Goal: Transaction & Acquisition: Purchase product/service

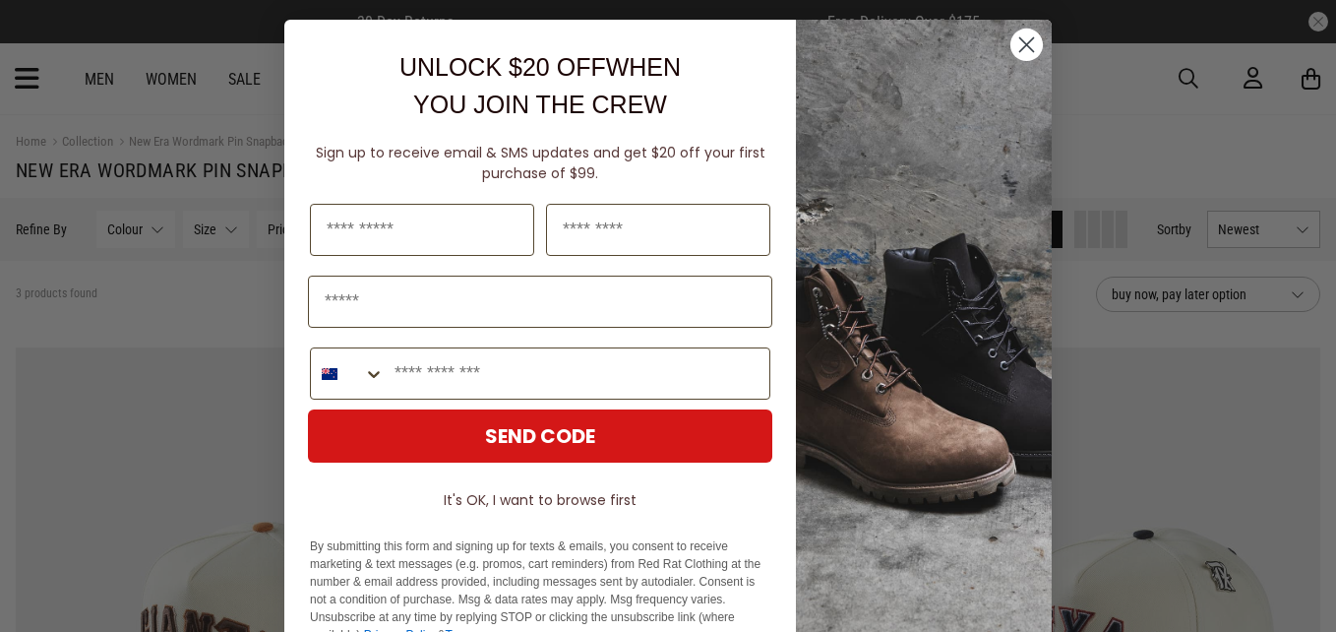
click at [1017, 37] on circle "Close dialog" at bounding box center [1026, 45] width 32 height 32
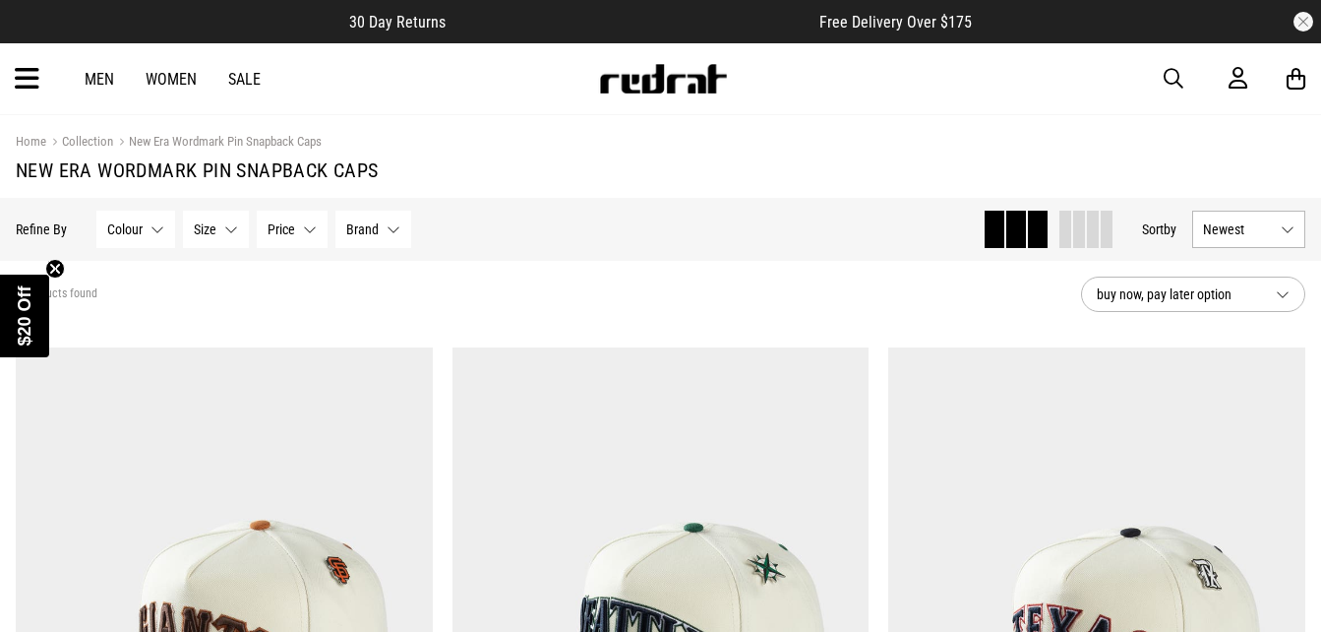
click at [97, 78] on link "Men" at bounding box center [100, 79] width 30 height 19
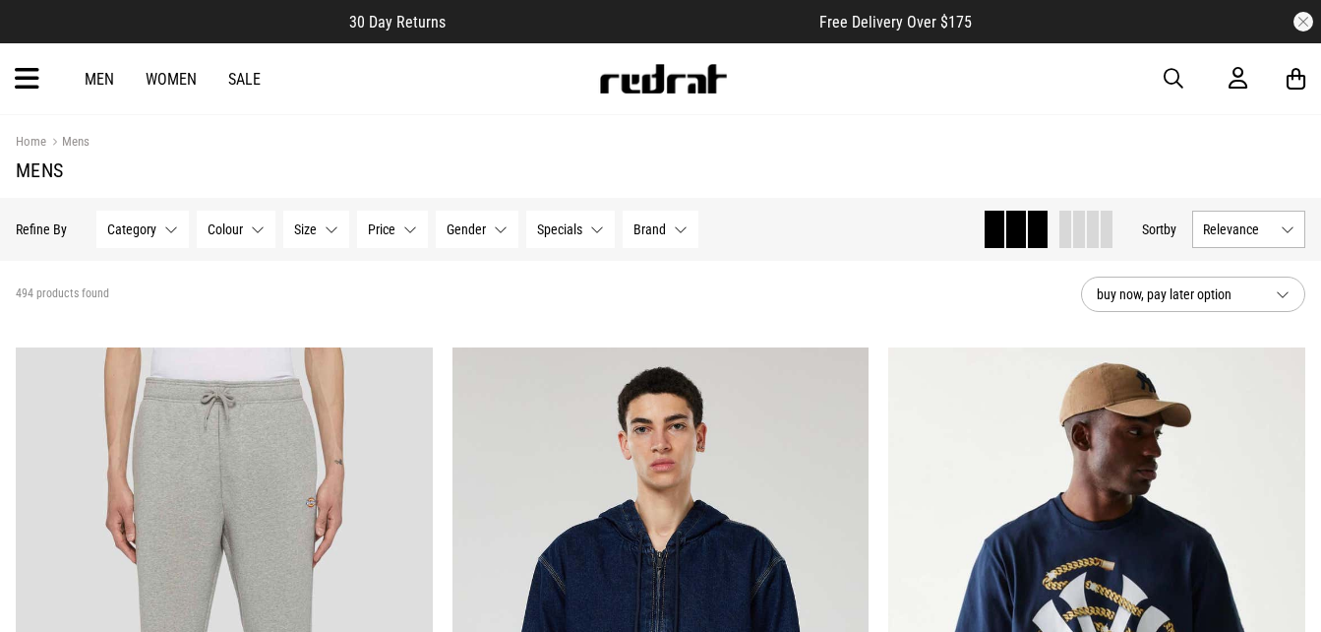
click at [20, 77] on icon at bounding box center [27, 79] width 25 height 32
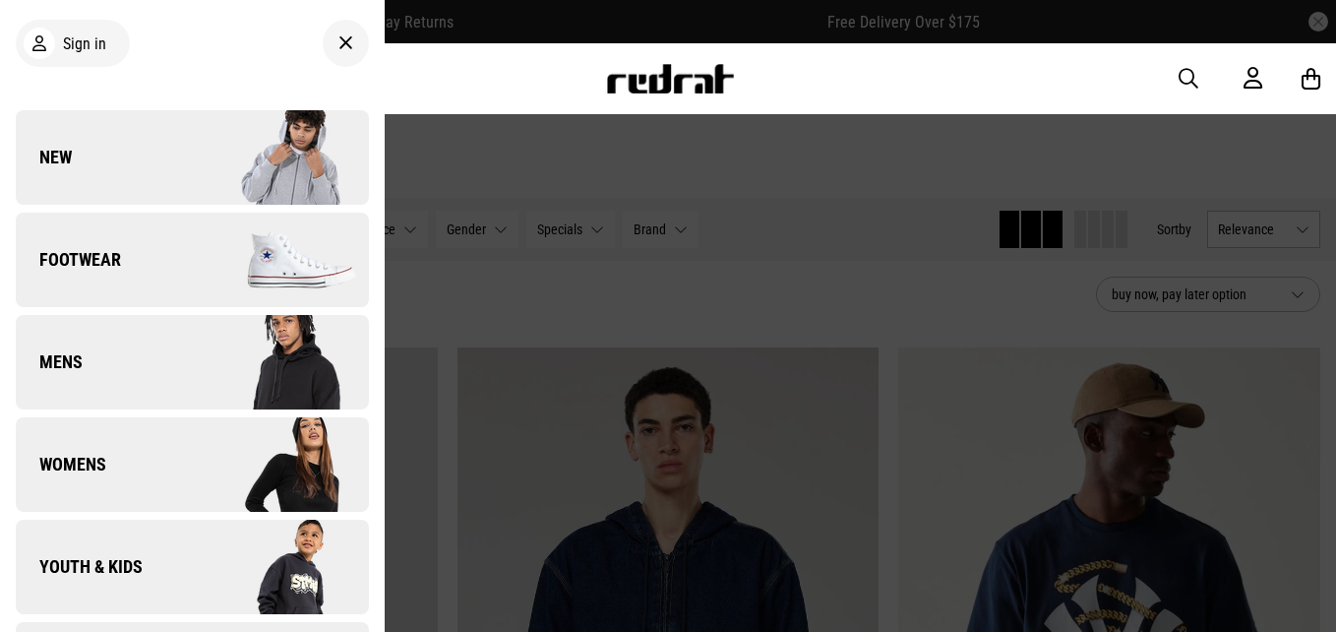
click at [249, 382] on img at bounding box center [280, 362] width 176 height 98
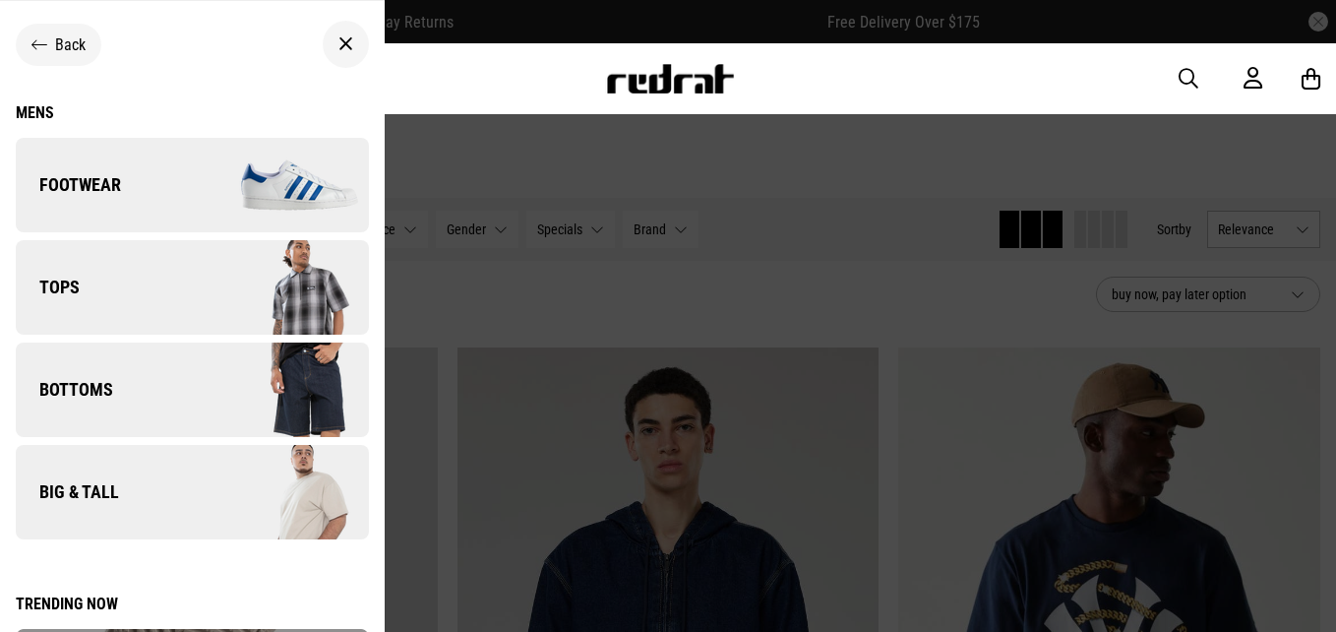
click at [395, 456] on div at bounding box center [668, 316] width 1336 height 632
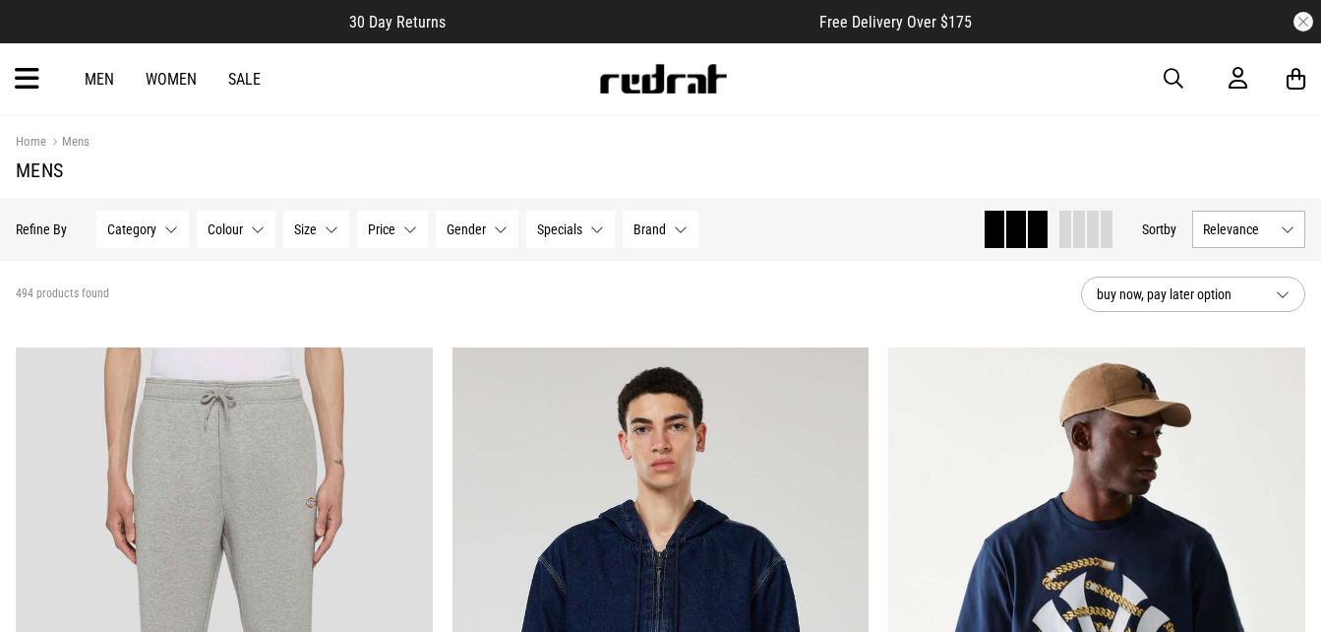
drag, startPoint x: 112, startPoint y: 92, endPoint x: 97, endPoint y: 75, distance: 23.1
click at [97, 75] on div "Men Women Sale Sign in New Back Footwear Back Footwear Mens Back Mens Womens Ba…" at bounding box center [660, 78] width 1321 height 71
click at [97, 75] on link "Men" at bounding box center [100, 79] width 30 height 19
click at [89, 88] on link "Men" at bounding box center [100, 79] width 30 height 19
click at [30, 76] on icon at bounding box center [27, 79] width 25 height 32
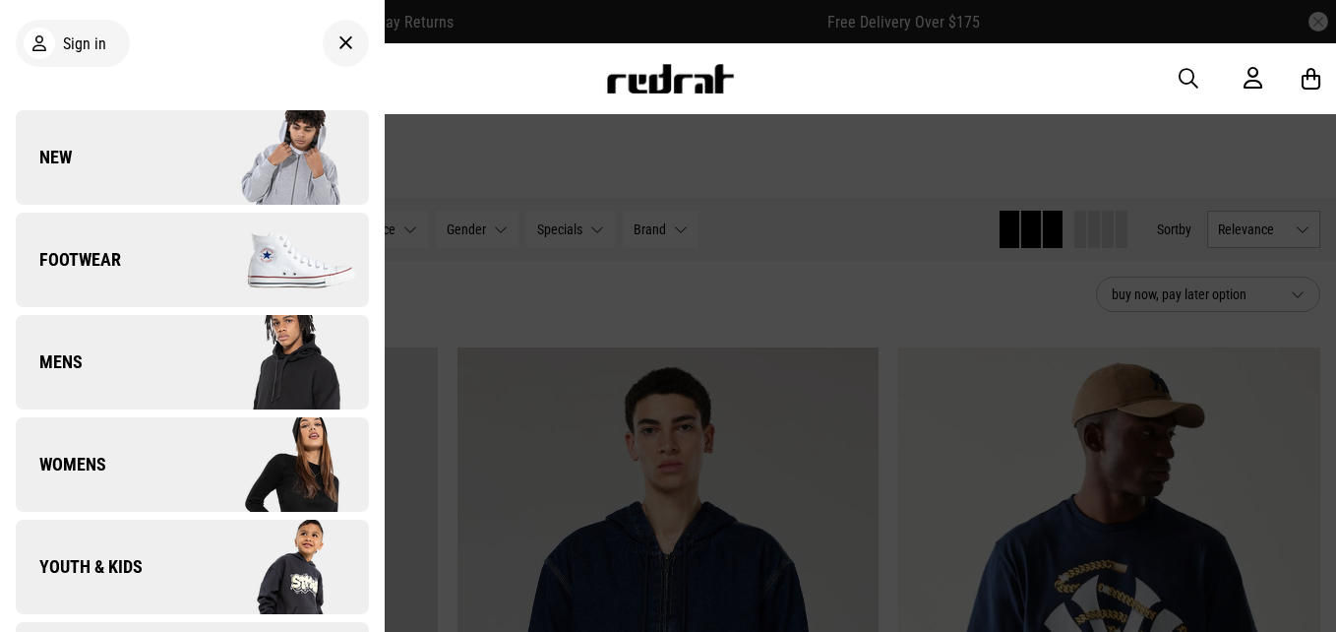
scroll to position [552, 0]
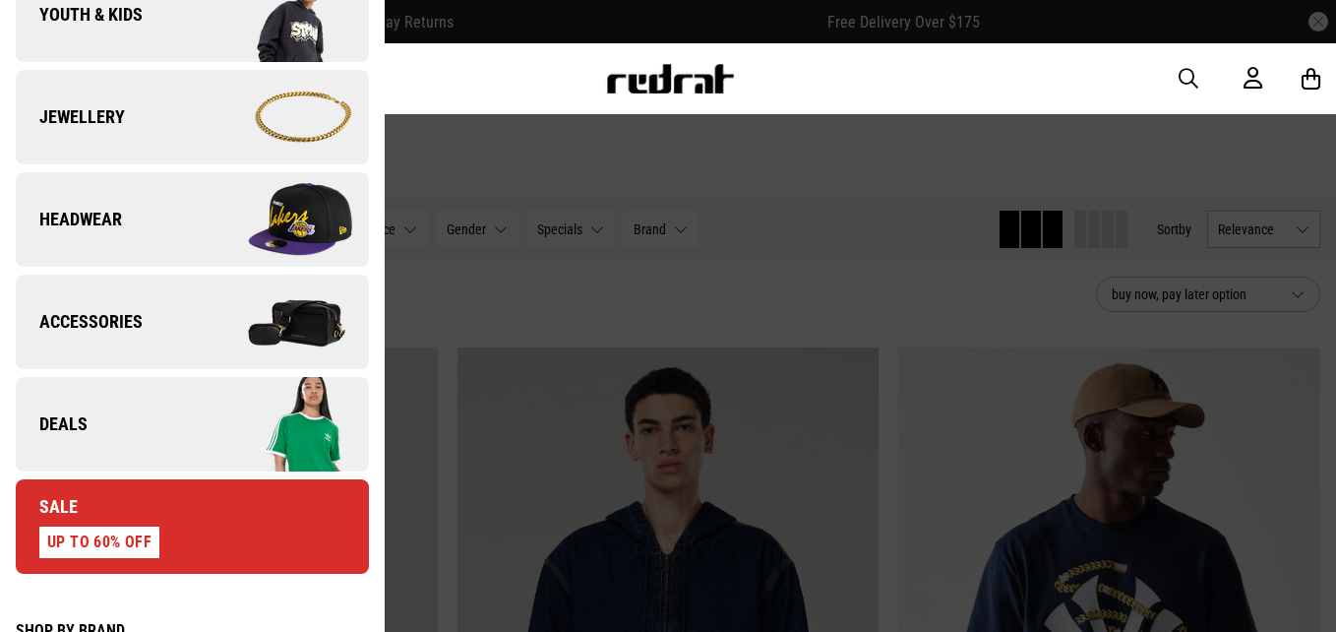
click at [204, 217] on img at bounding box center [280, 219] width 176 height 98
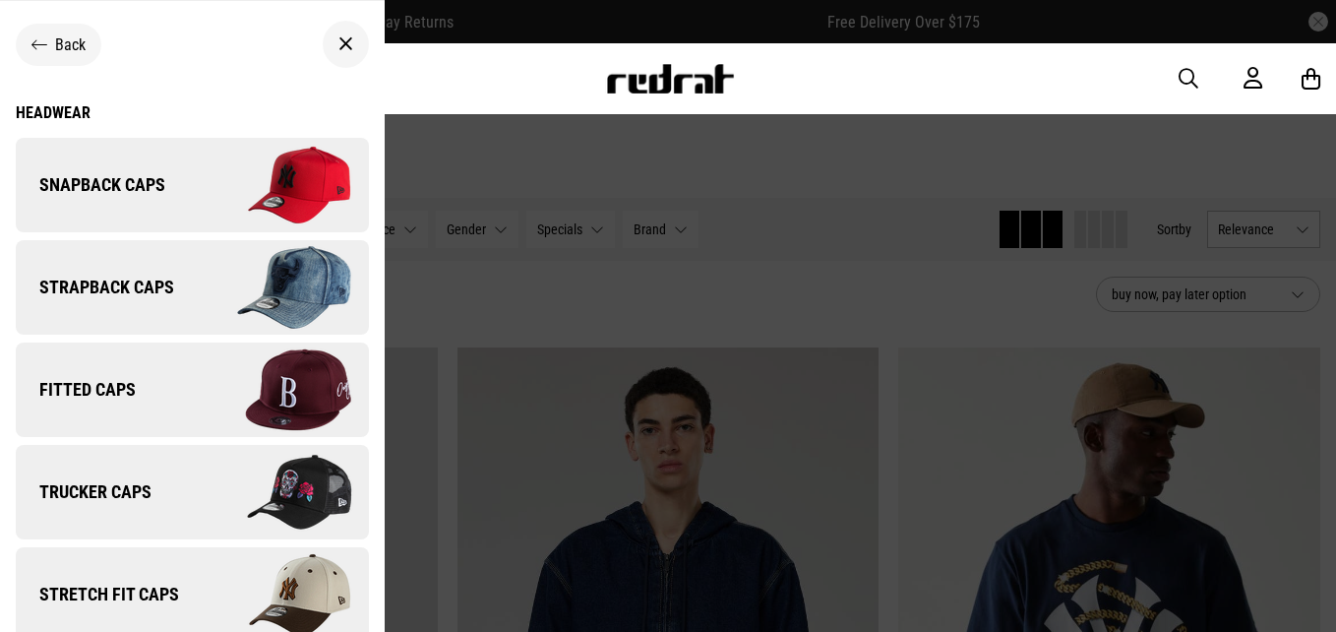
scroll to position [0, 0]
click at [208, 206] on img at bounding box center [280, 185] width 176 height 98
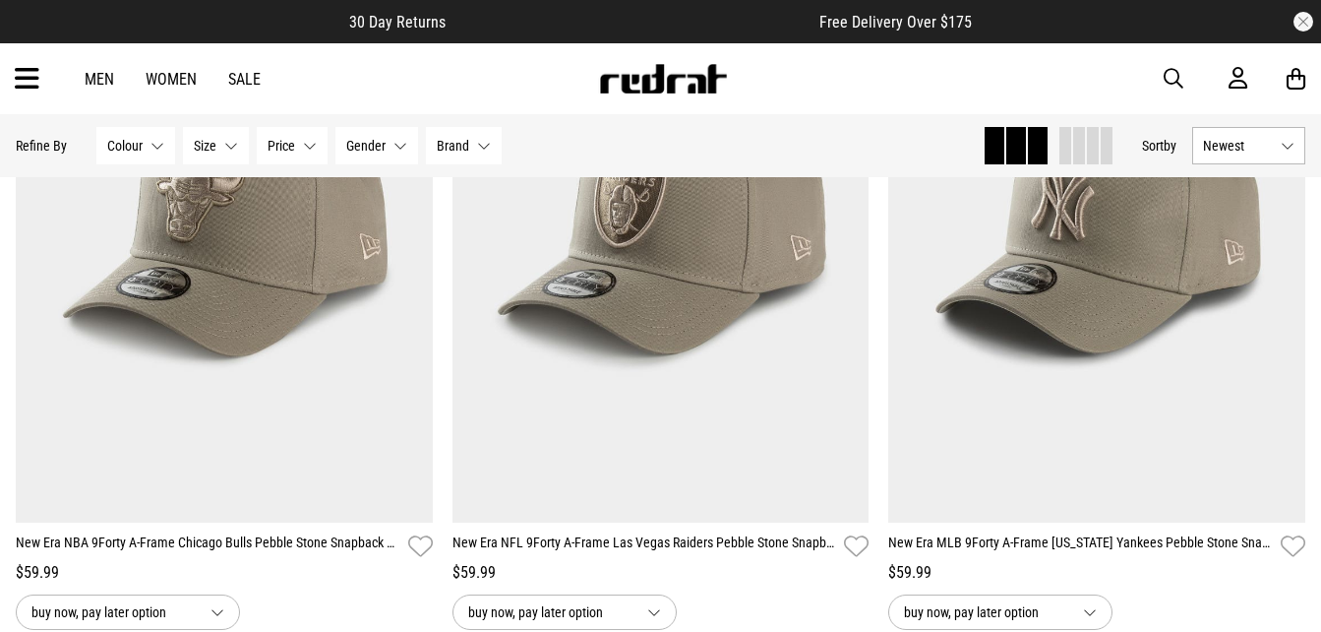
scroll to position [6071, 0]
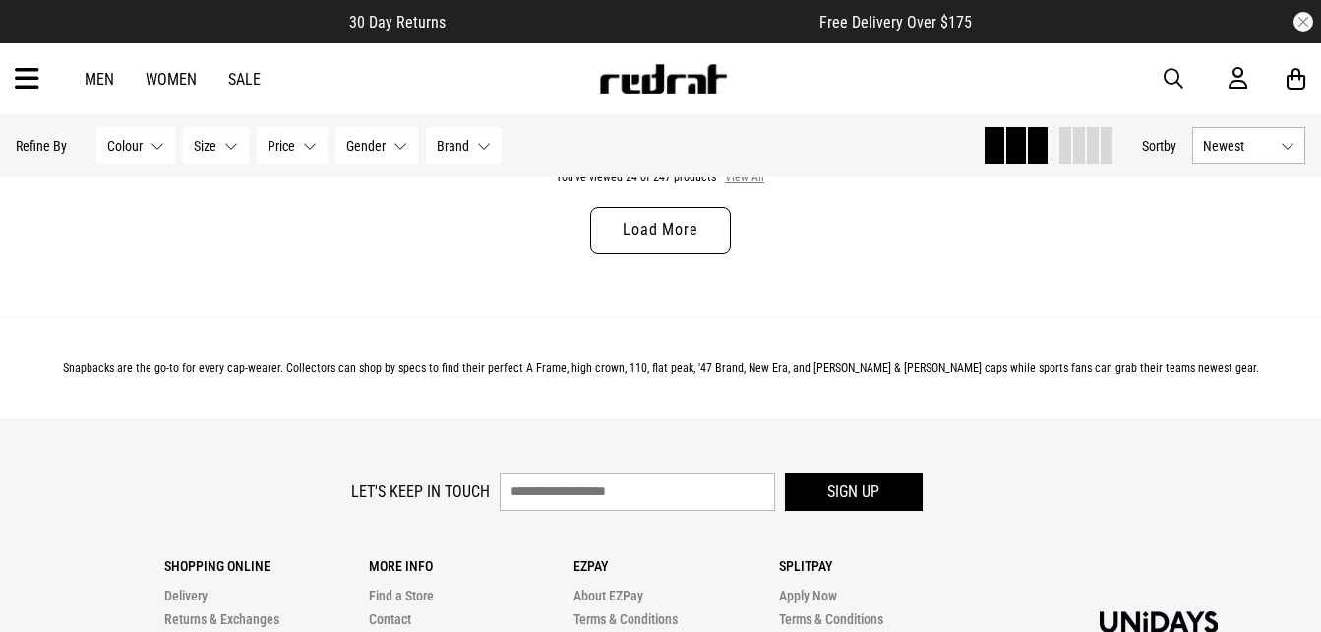
click at [736, 180] on button "View All" at bounding box center [744, 178] width 41 height 18
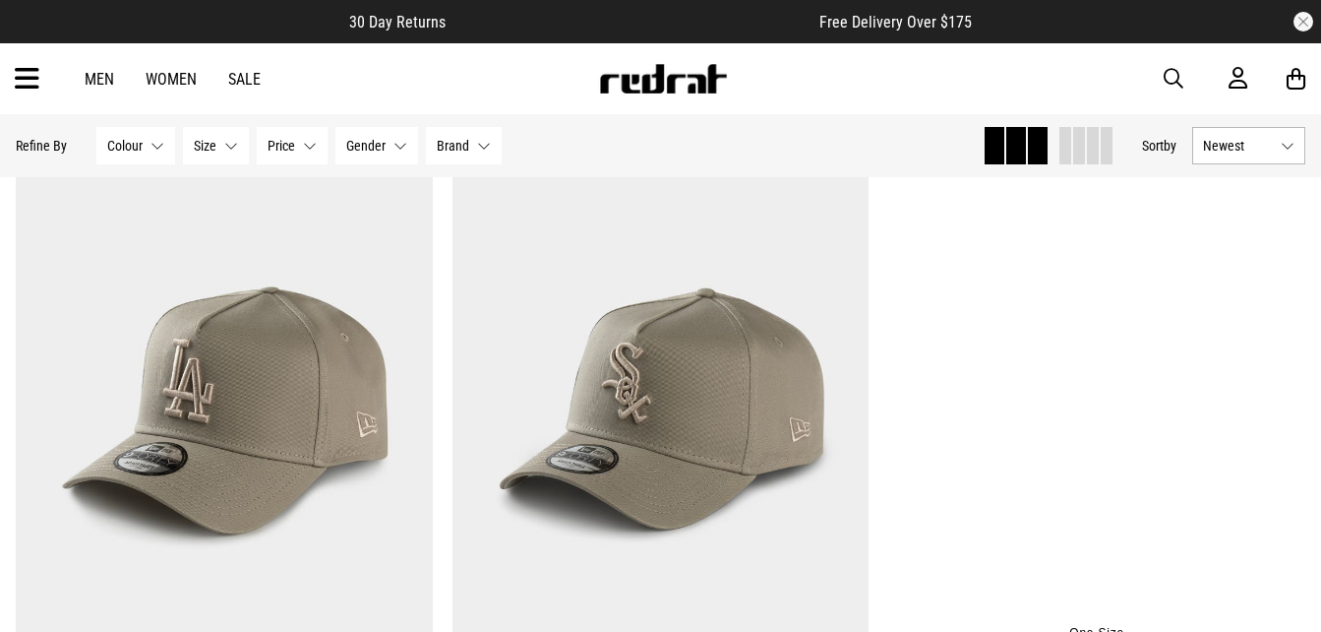
click at [913, 409] on button "Previous" at bounding box center [910, 398] width 25 height 24
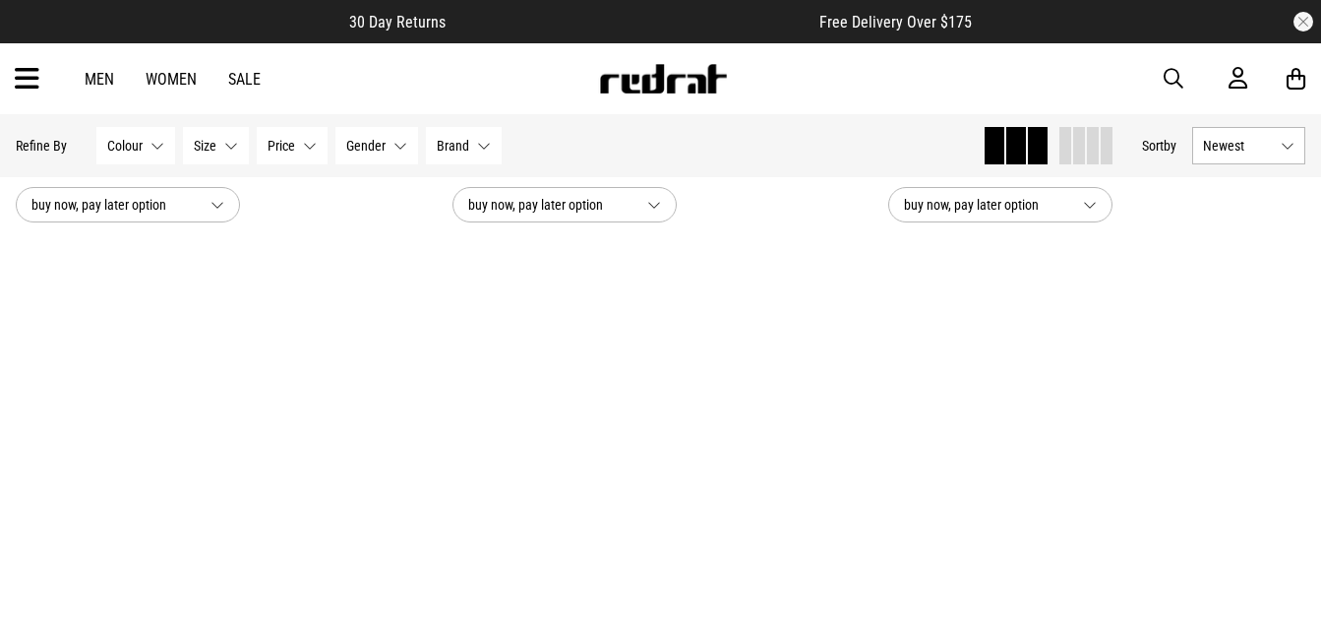
scroll to position [11590, 0]
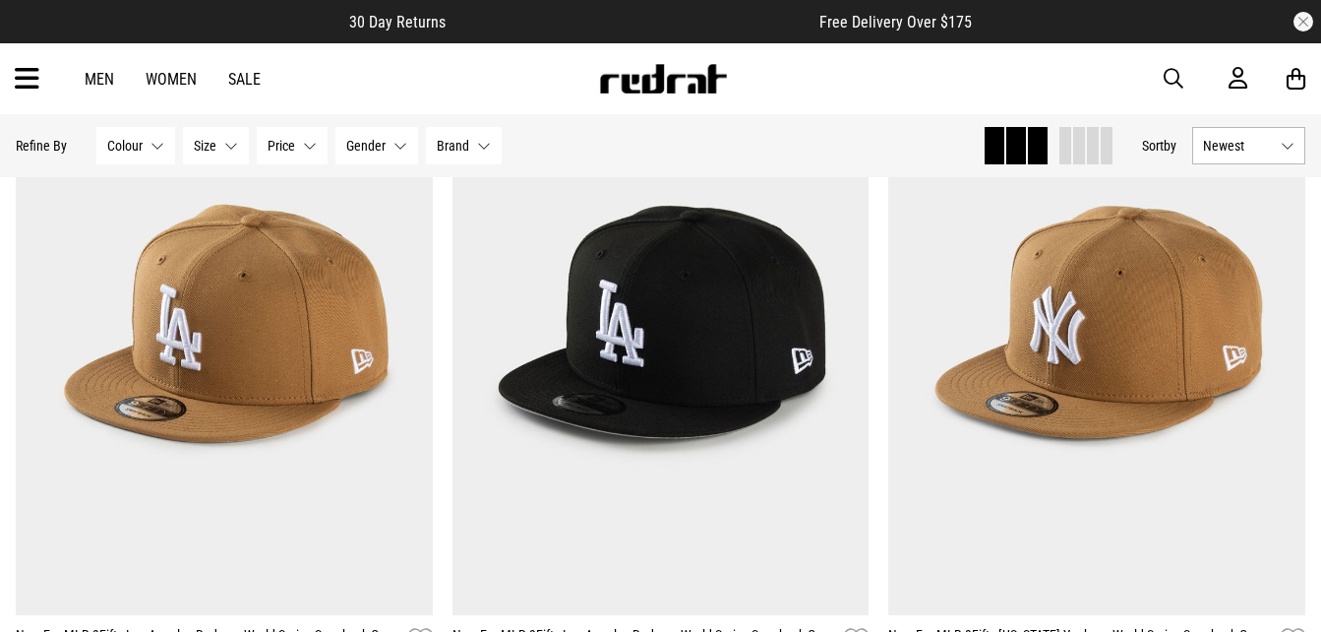
scroll to position [17661, 0]
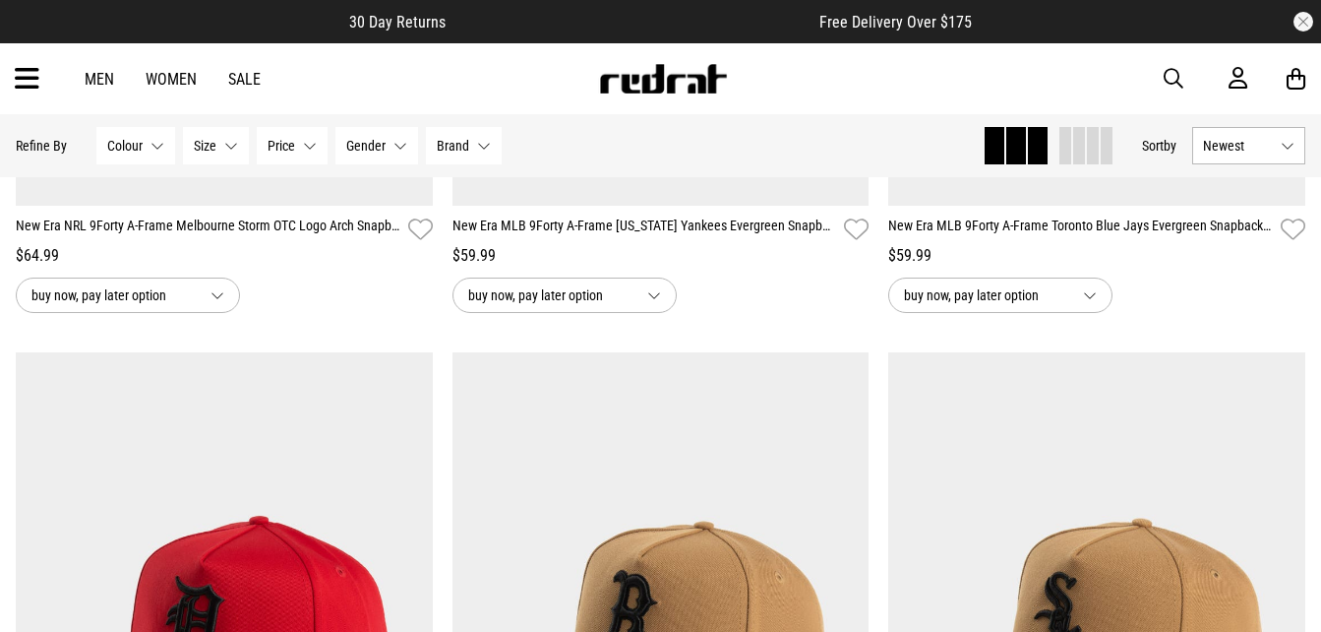
scroll to position [23180, 0]
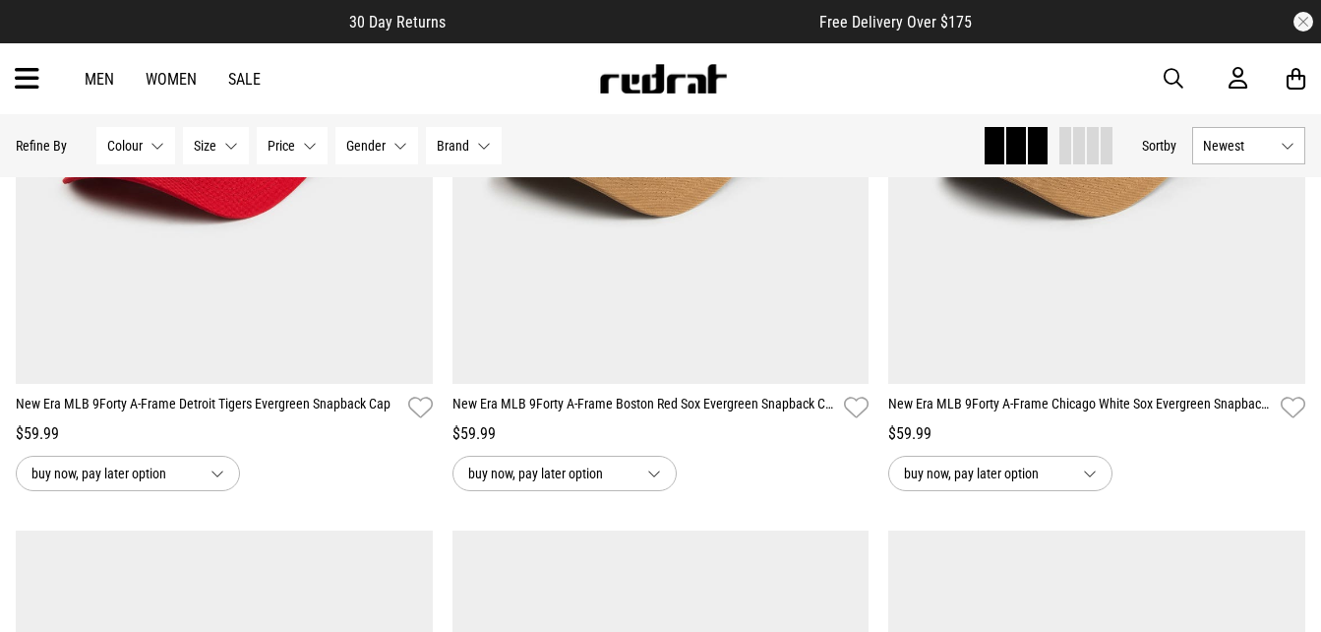
scroll to position [22923, 0]
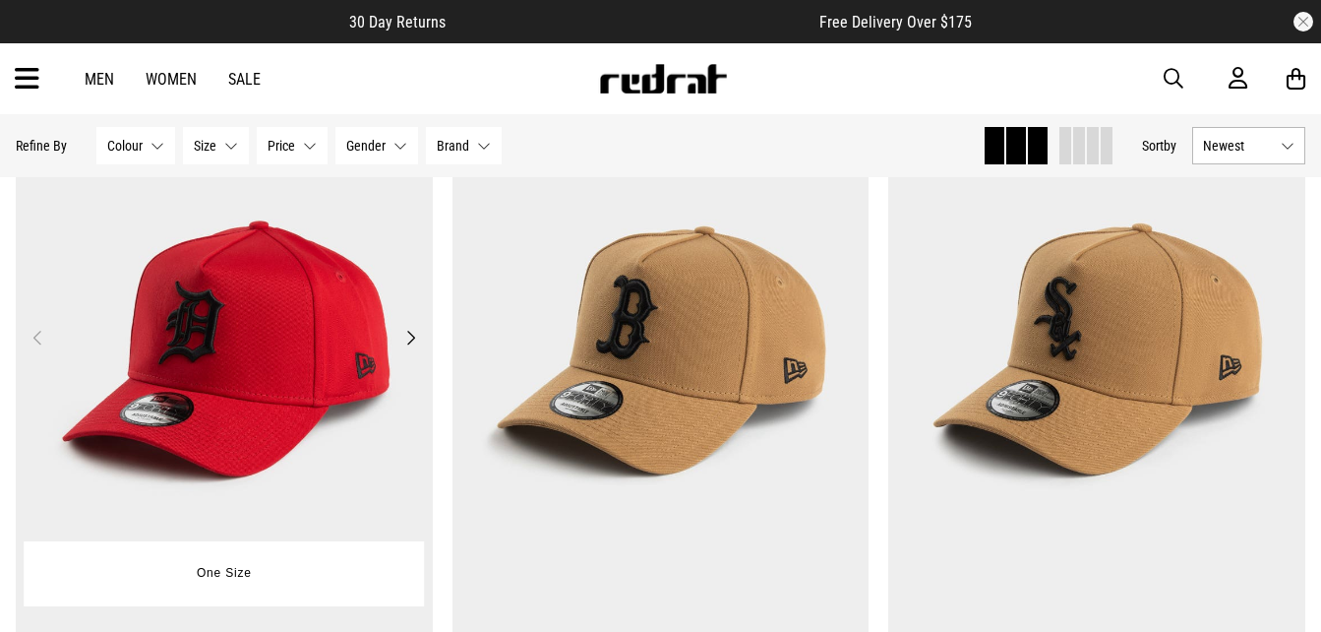
drag, startPoint x: 398, startPoint y: 424, endPoint x: 308, endPoint y: 398, distance: 94.1
click at [308, 398] on img at bounding box center [224, 349] width 417 height 584
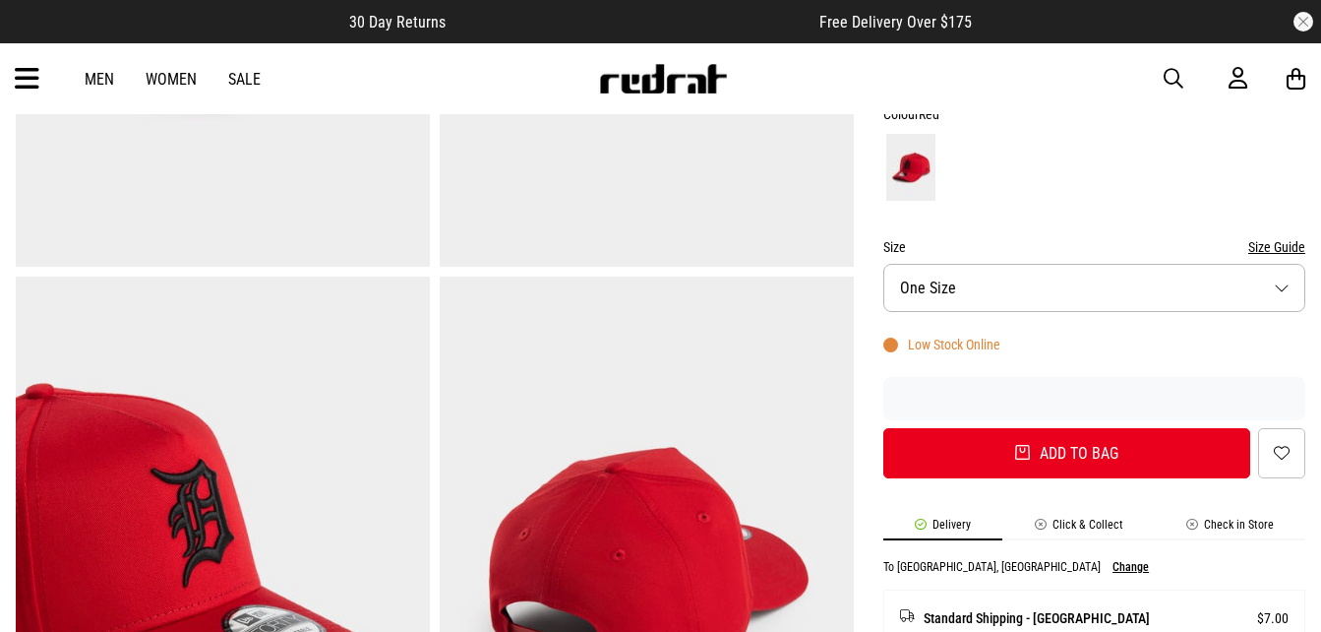
click at [1248, 530] on li "Check in Store" at bounding box center [1230, 528] width 151 height 23
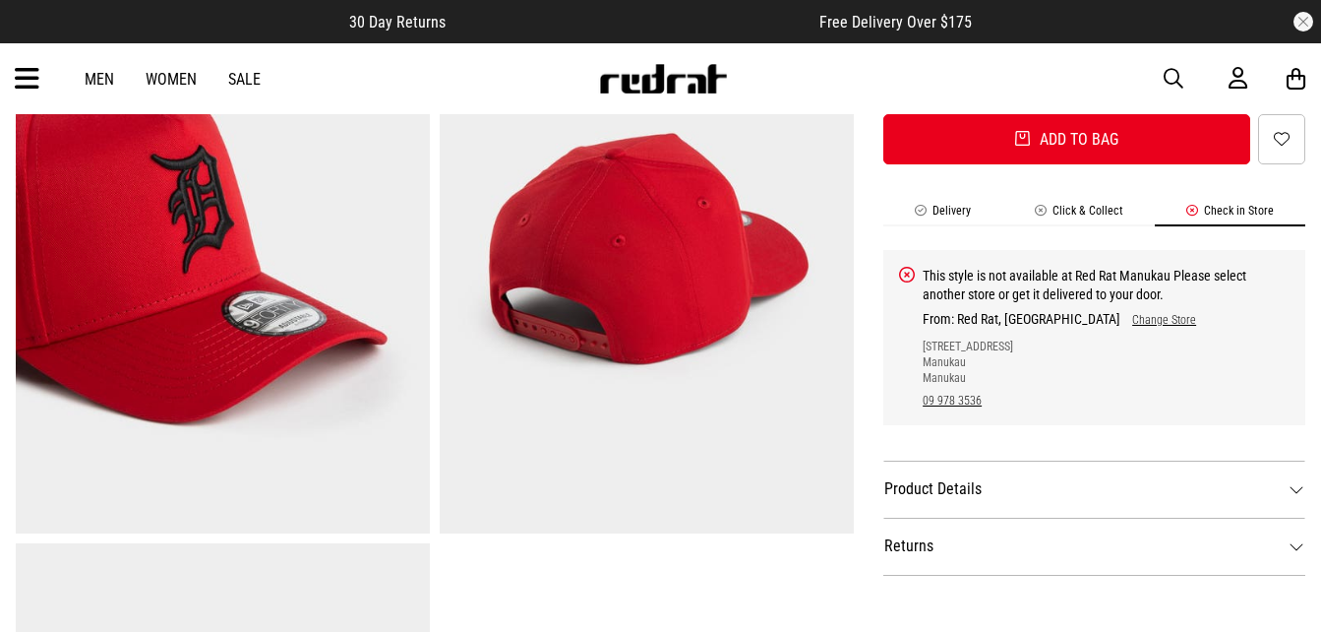
scroll to position [783, 0]
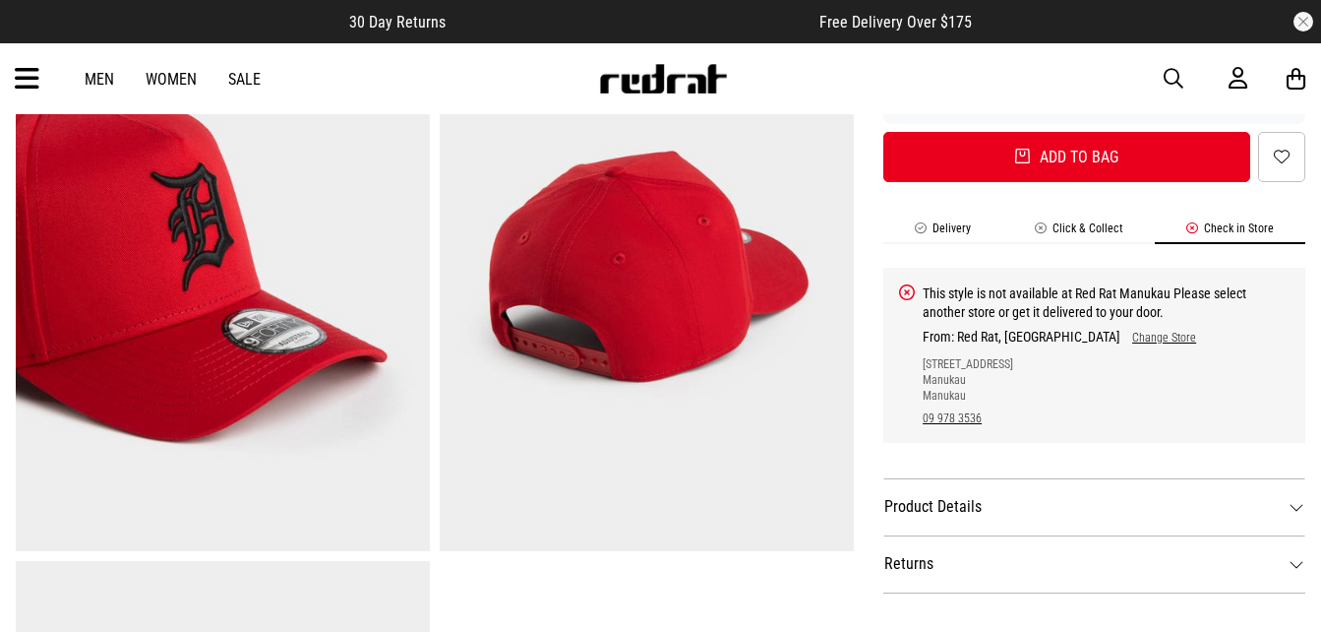
click at [1121, 337] on link "Change Store" at bounding box center [1159, 338] width 76 height 14
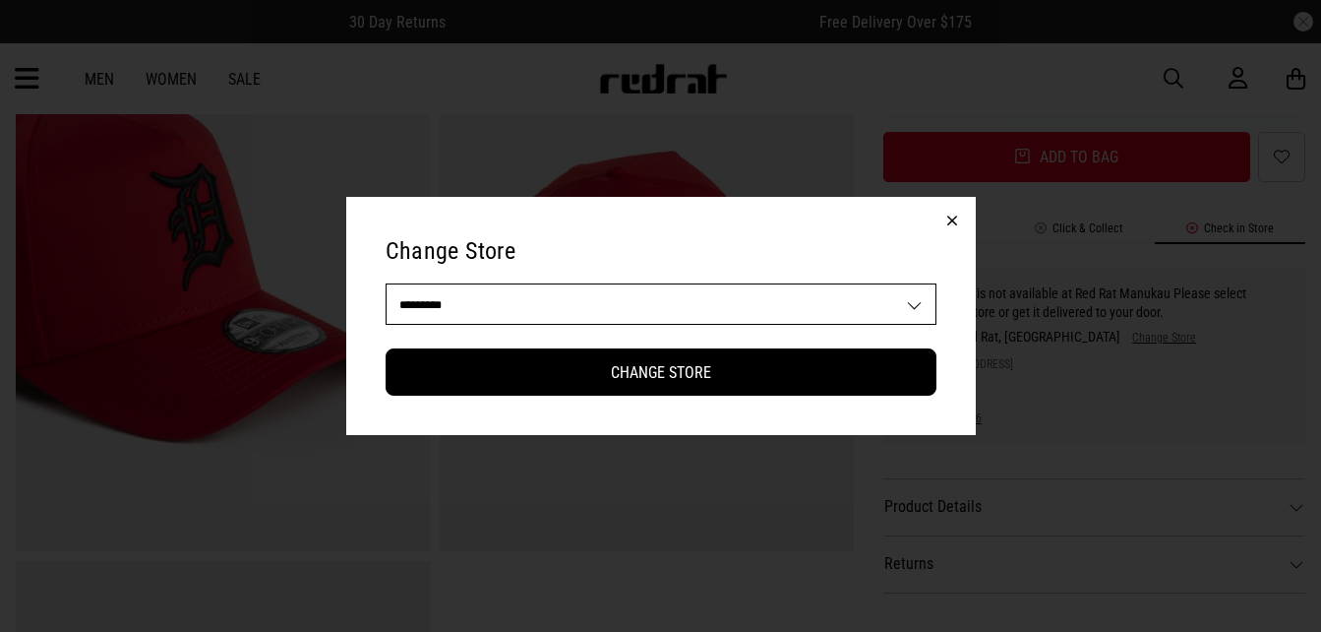
click at [901, 287] on select "**********" at bounding box center [661, 303] width 549 height 39
select select "**"
click at [387, 284] on select "**********" at bounding box center [661, 303] width 549 height 39
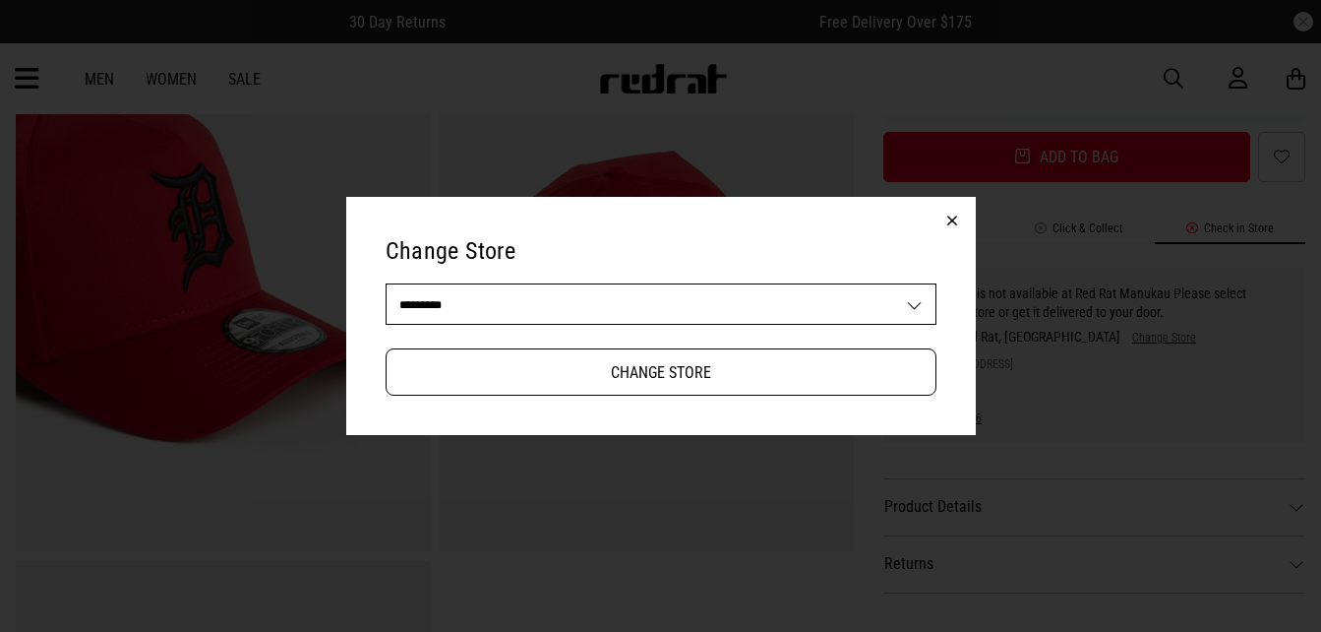
click at [759, 370] on button "Change Store" at bounding box center [661, 371] width 551 height 47
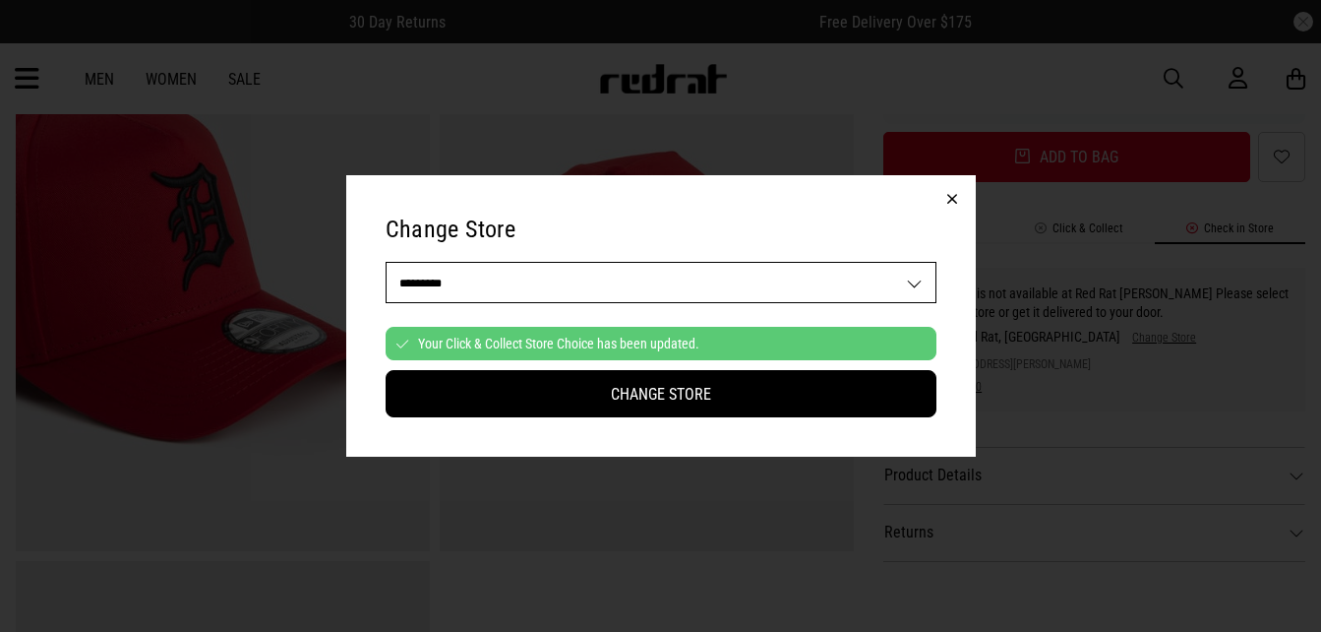
click at [948, 197] on button "button" at bounding box center [952, 198] width 47 height 47
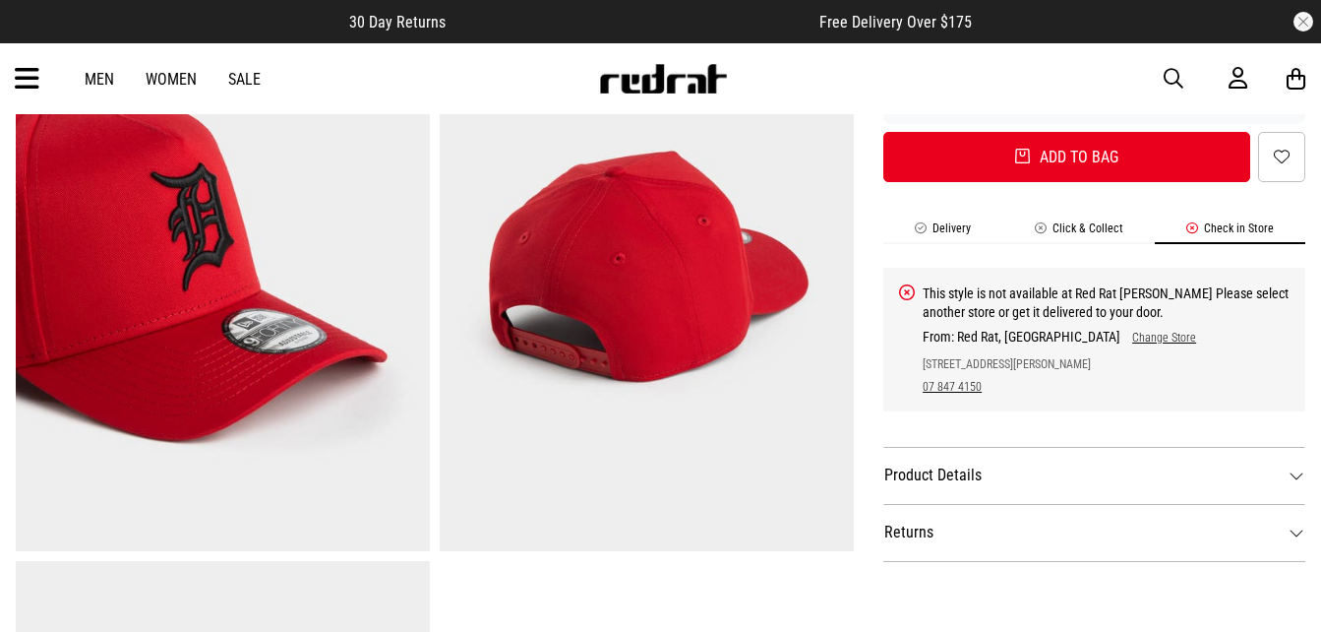
click at [1121, 344] on link "Change Store" at bounding box center [1159, 338] width 76 height 14
select select "**"
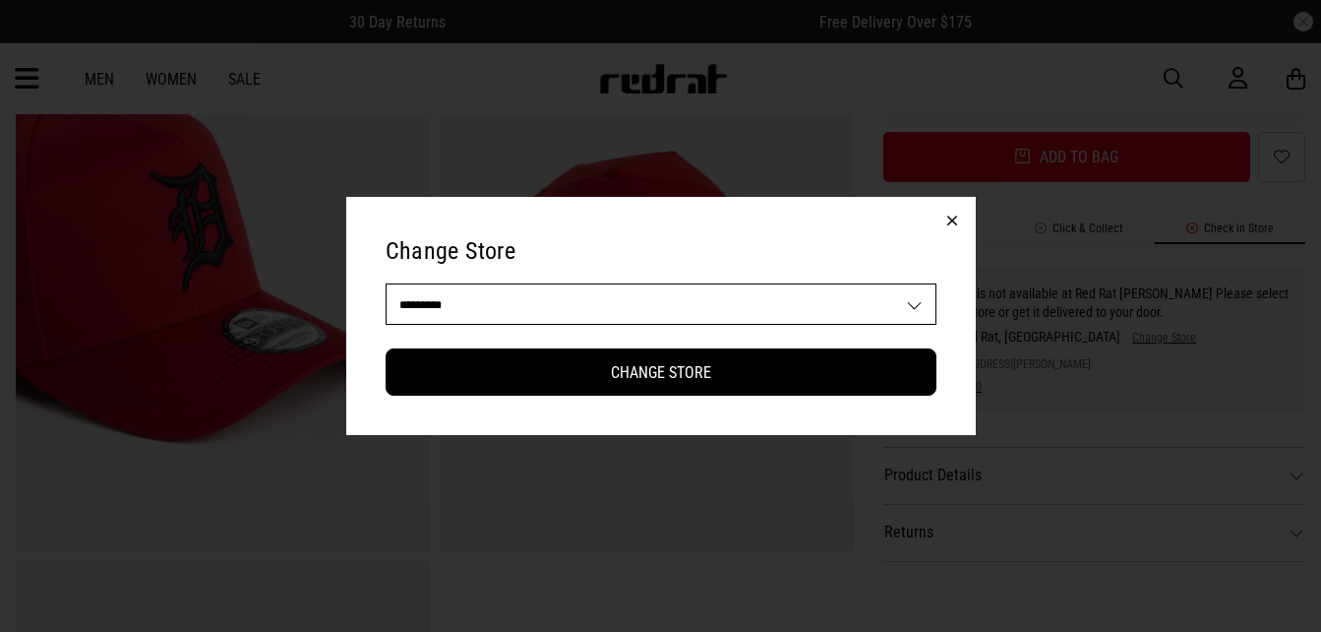
click at [905, 292] on select "**********" at bounding box center [661, 303] width 549 height 39
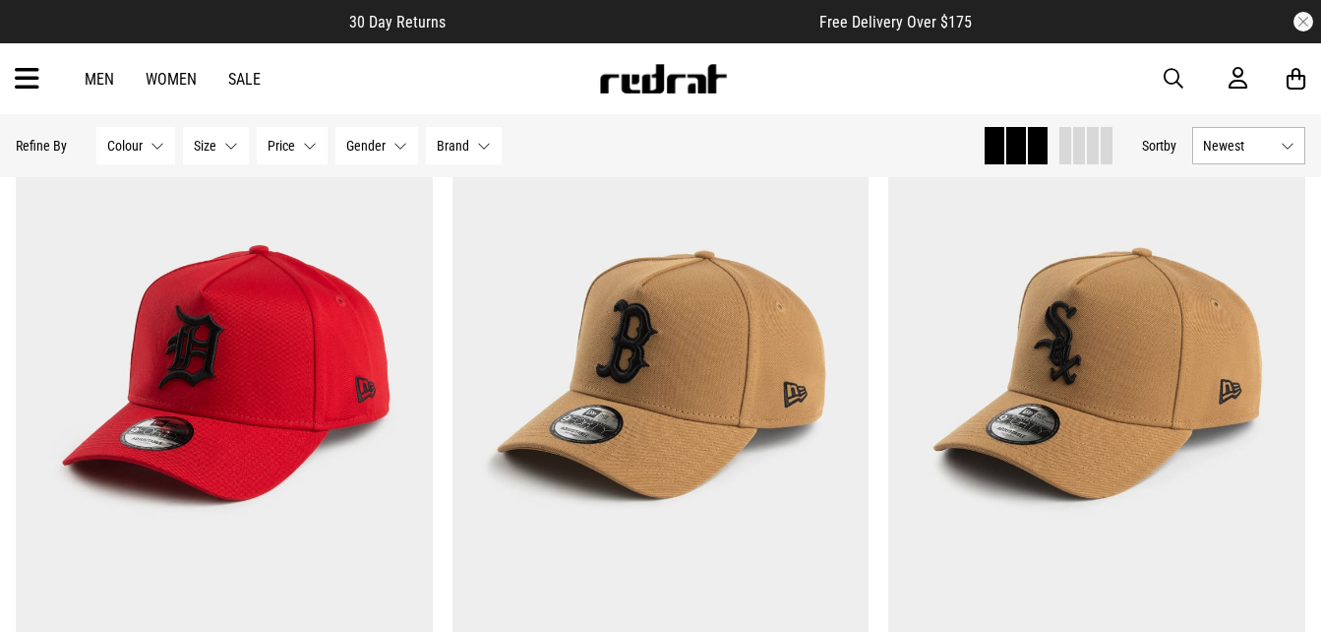
scroll to position [6038, 0]
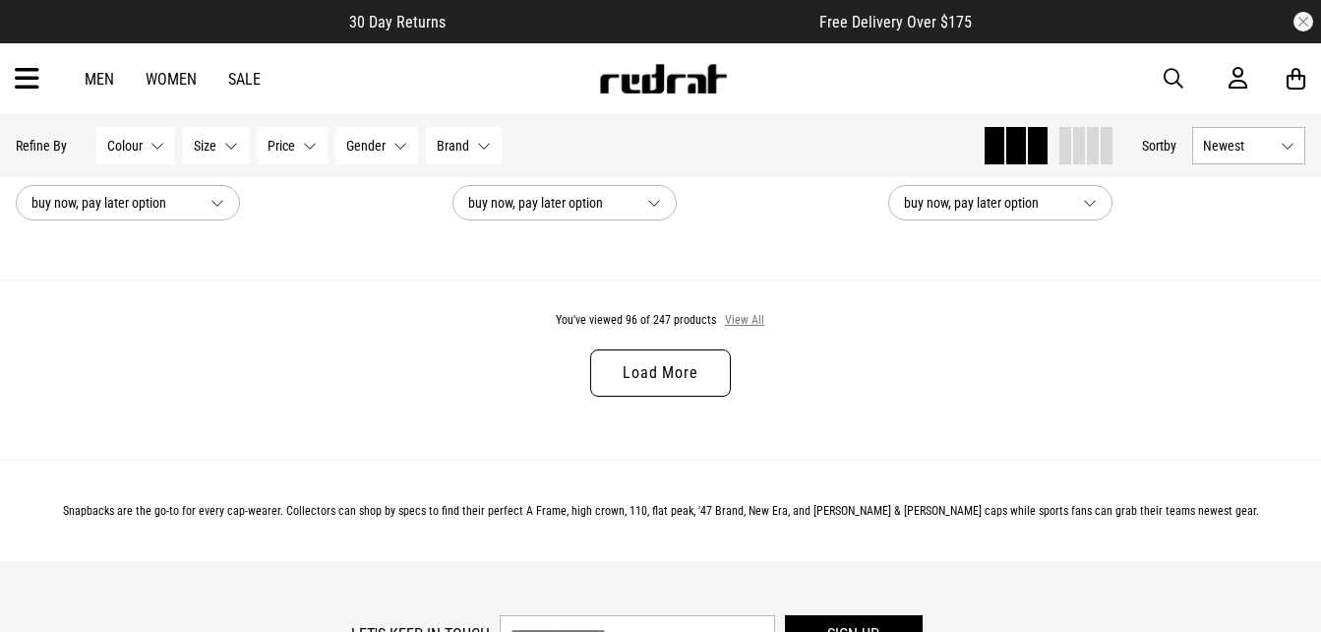
click at [736, 330] on button "View All" at bounding box center [744, 321] width 41 height 18
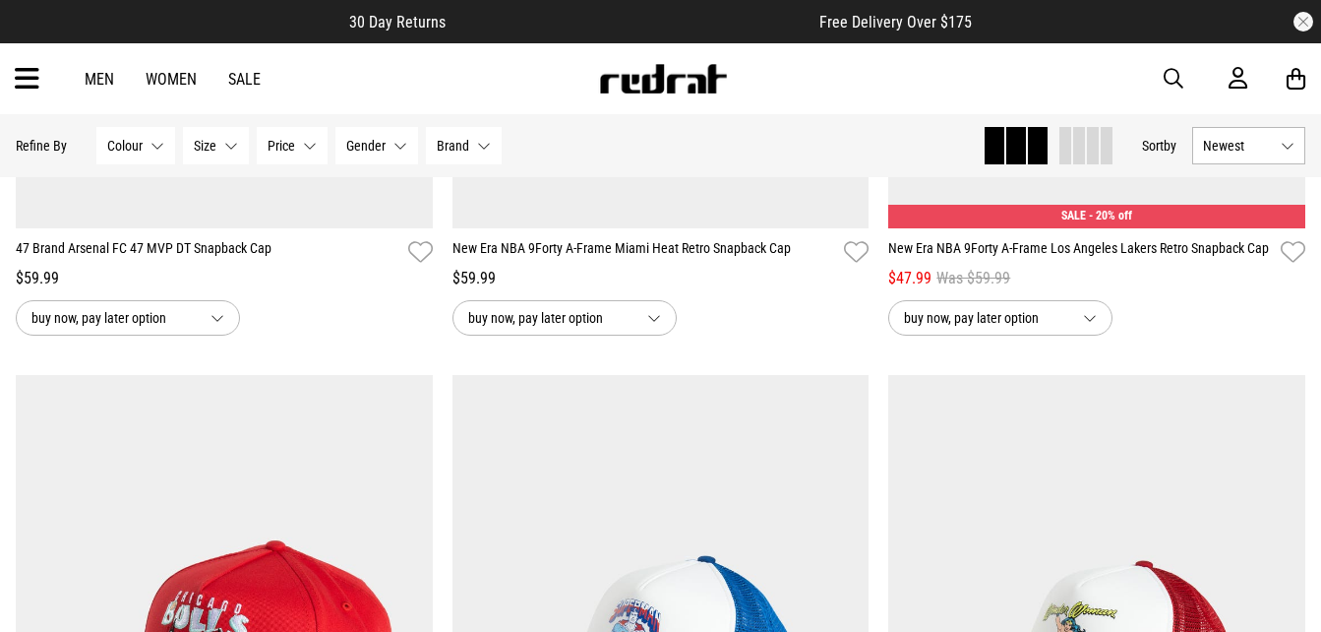
scroll to position [15973, 0]
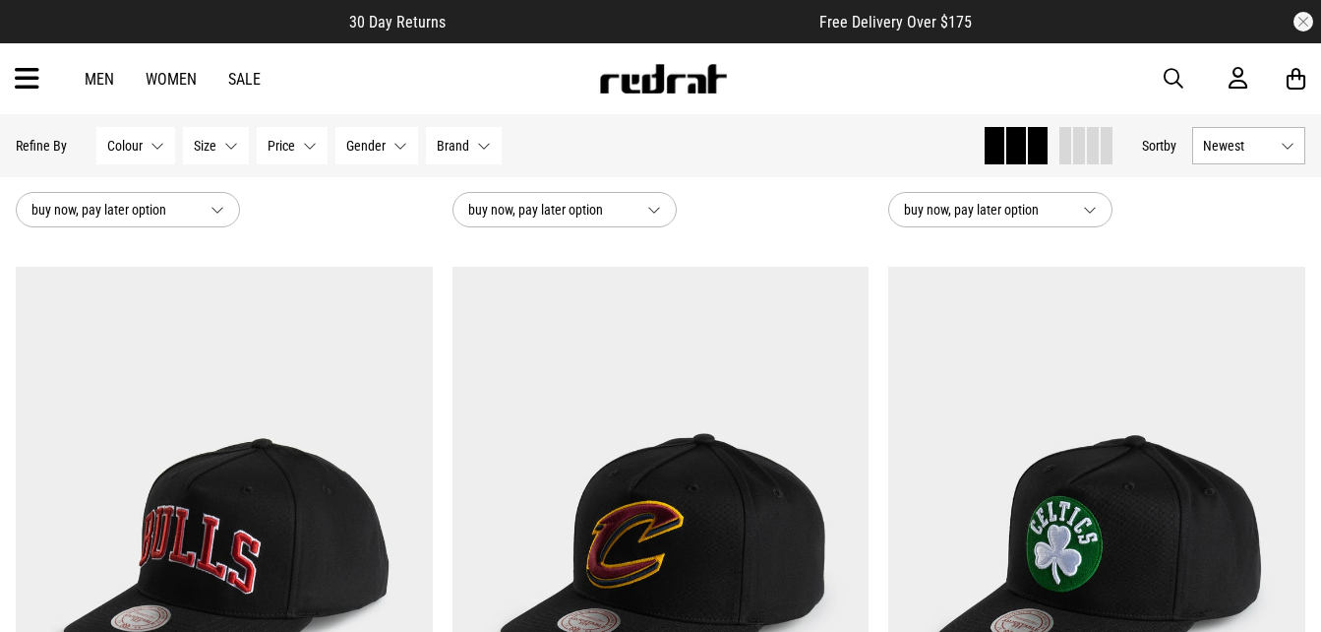
scroll to position [21926, 0]
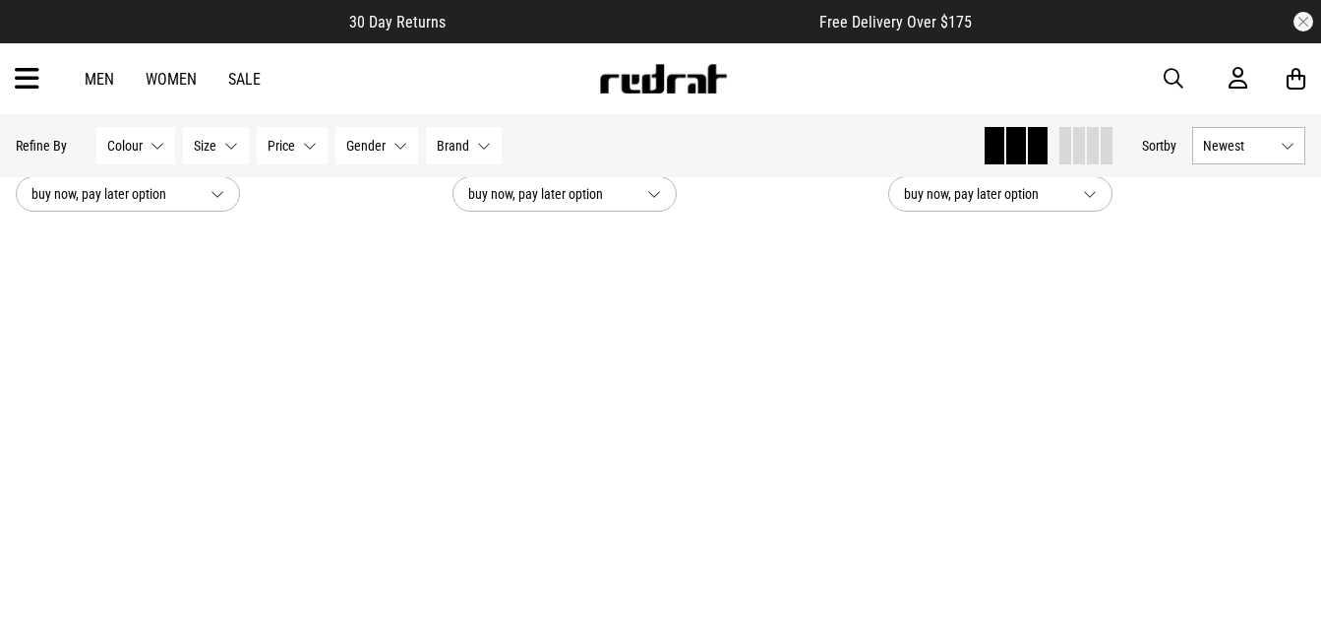
scroll to position [24133, 0]
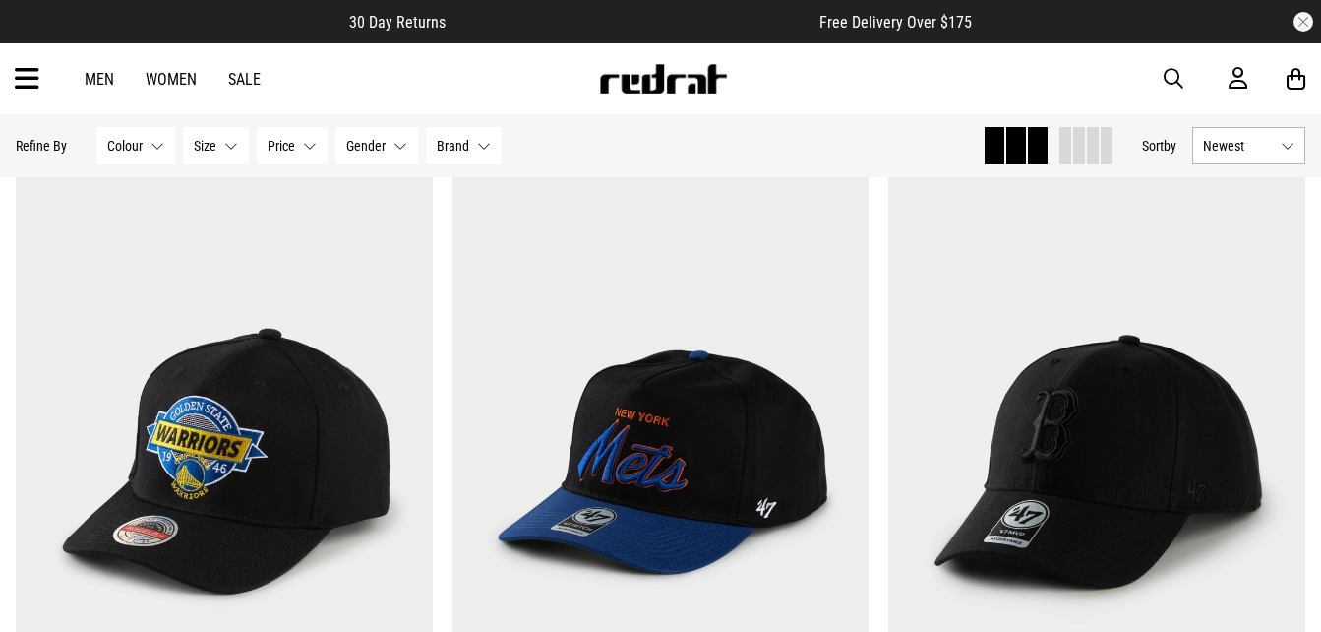
scroll to position [35171, 0]
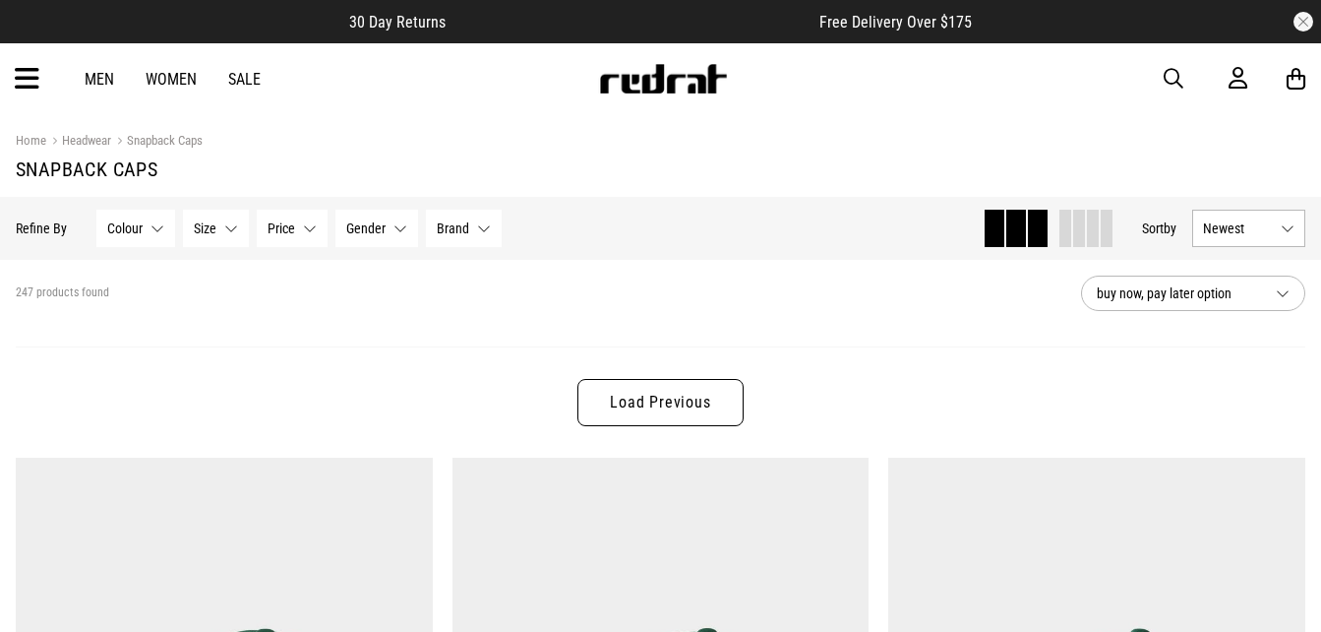
click at [654, 415] on link "Load Previous" at bounding box center [659, 402] width 165 height 47
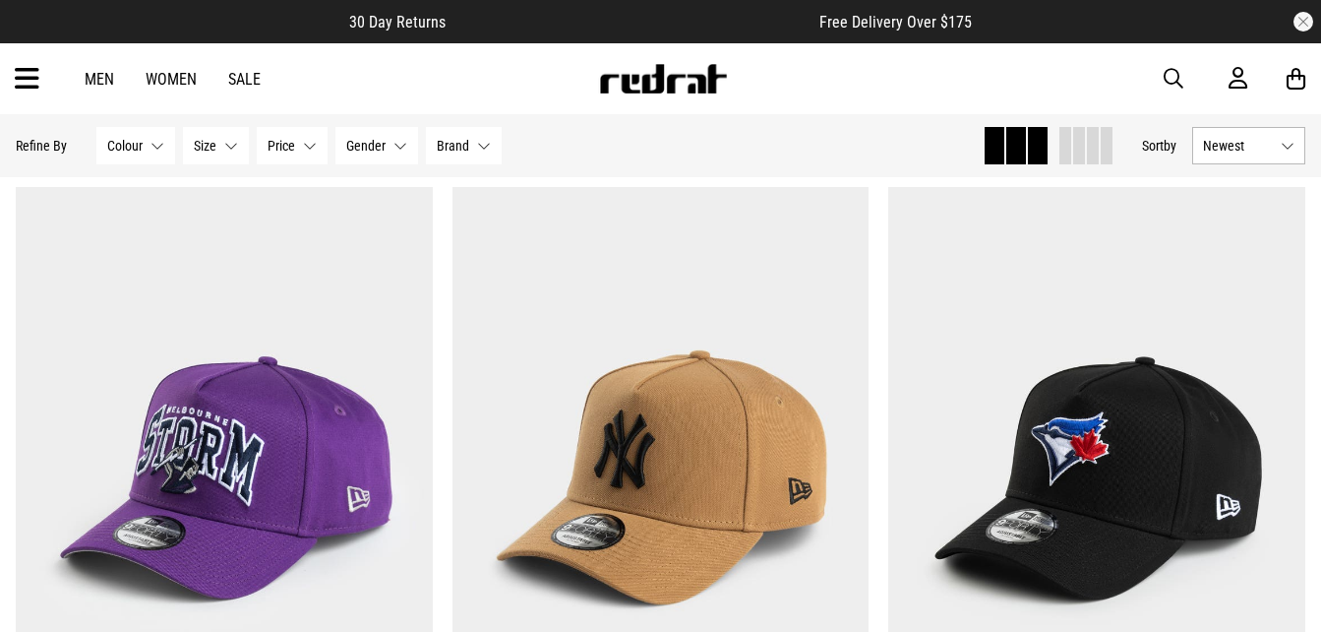
scroll to position [21524, 0]
